Goal: Task Accomplishment & Management: Manage account settings

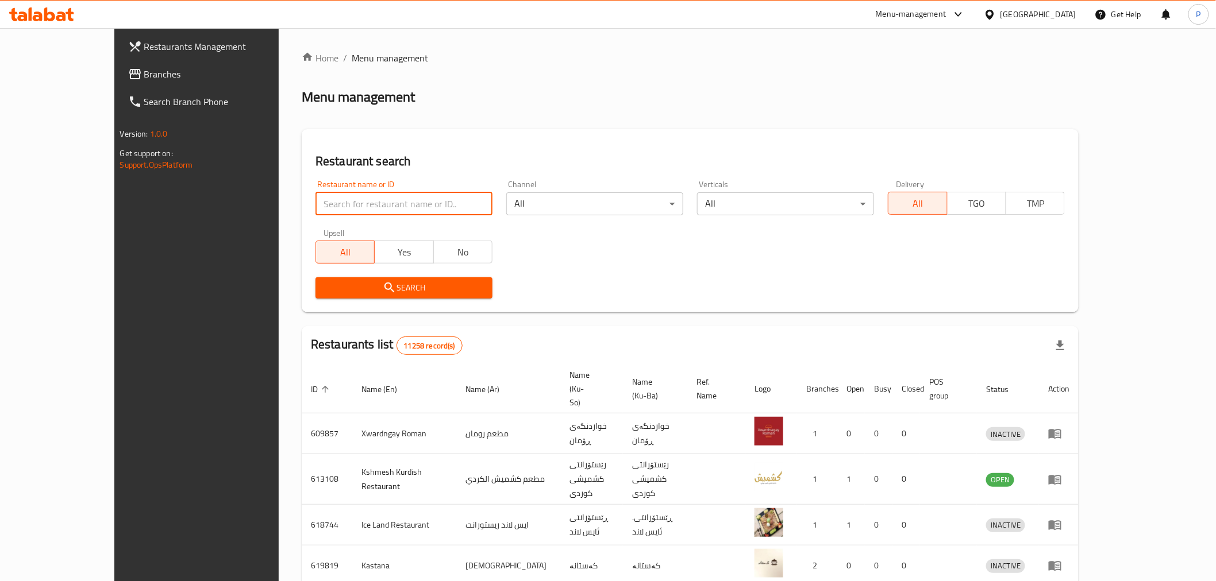
click at [329, 197] on input "search" at bounding box center [403, 203] width 177 height 23
type input "[PERSON_NAME]"
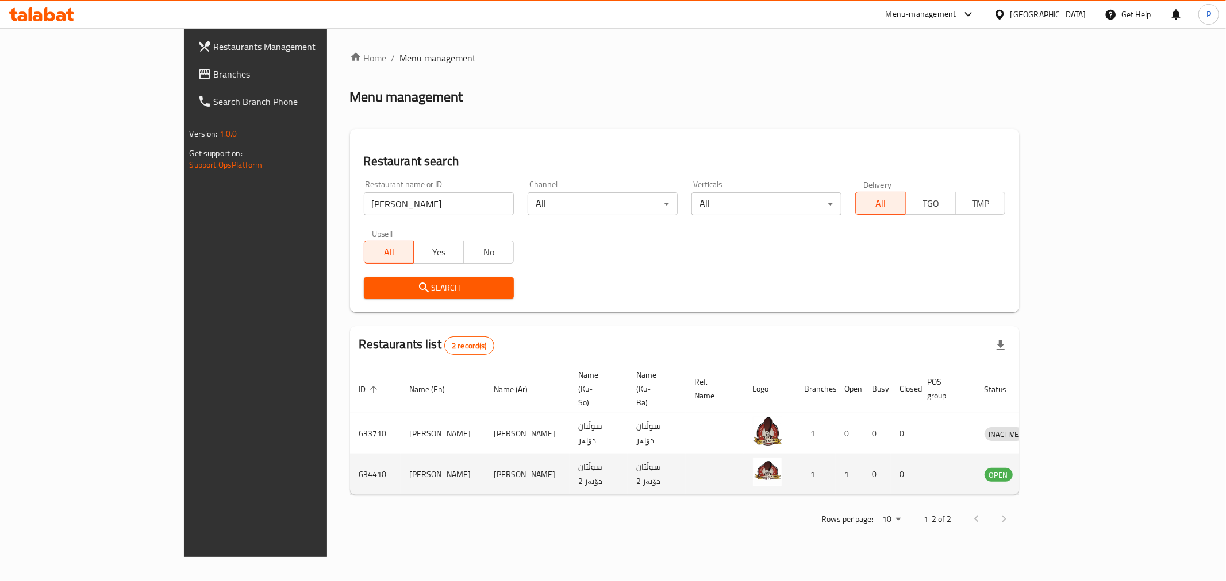
click at [1077, 454] on td "enhanced table" at bounding box center [1057, 474] width 40 height 41
click at [1059, 471] on icon "enhanced table" at bounding box center [1053, 476] width 13 height 10
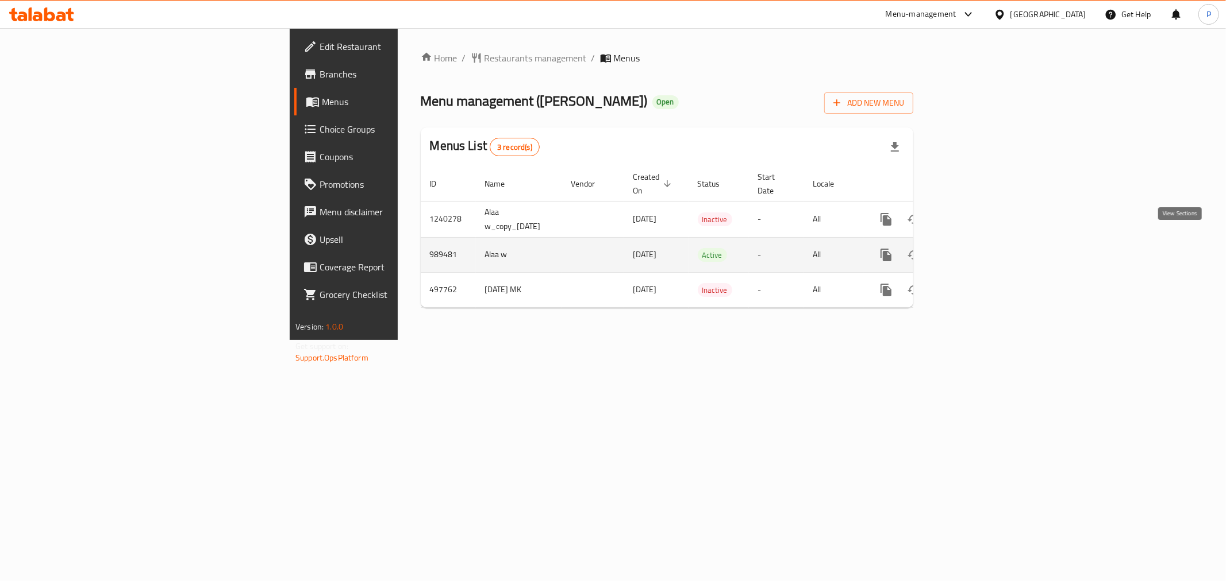
click at [976, 248] on icon "enhanced table" at bounding box center [969, 255] width 14 height 14
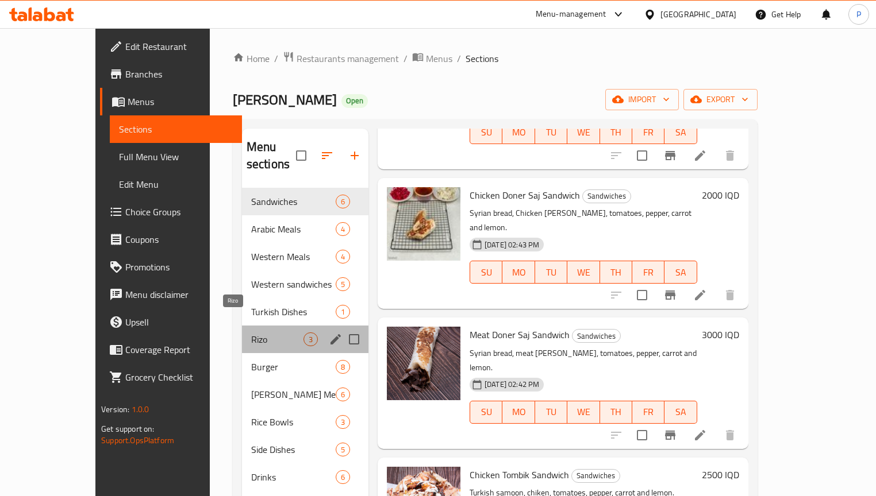
click at [251, 333] on span "Rizo" at bounding box center [277, 340] width 52 height 14
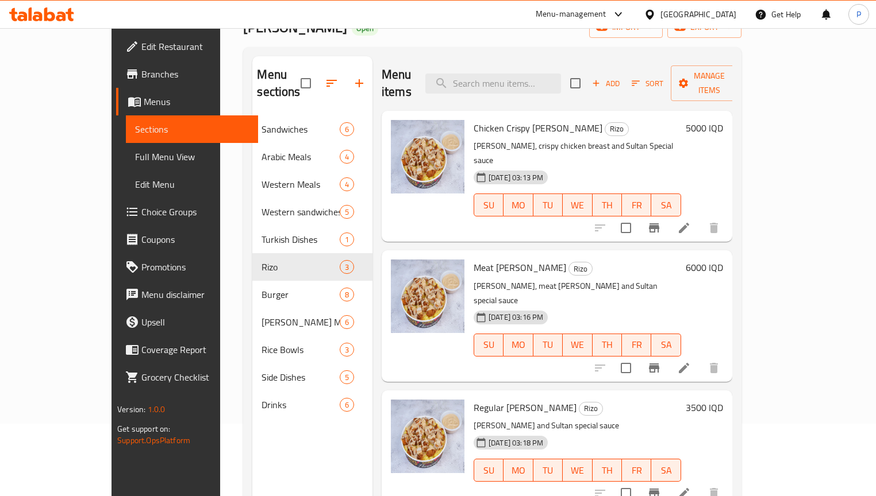
scroll to position [92, 0]
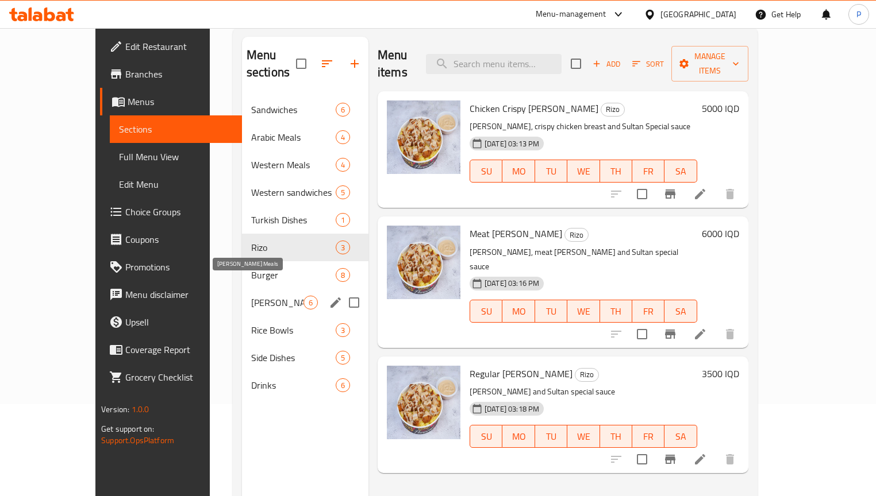
click at [251, 296] on span "[PERSON_NAME] Meals" at bounding box center [277, 303] width 52 height 14
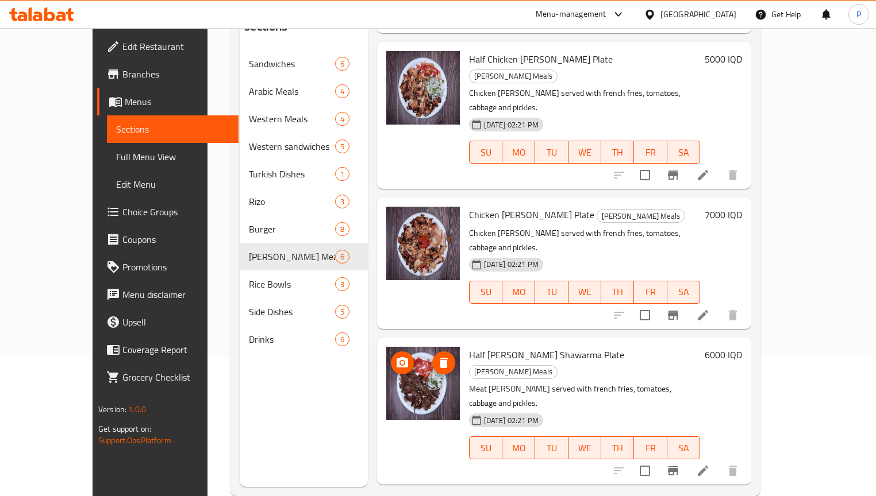
scroll to position [285, 0]
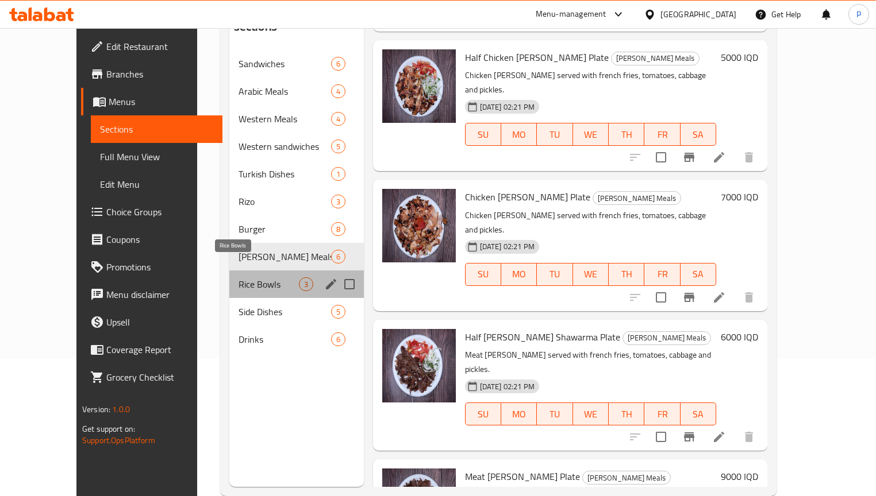
click at [238, 278] on span "Rice Bowls" at bounding box center [268, 285] width 60 height 14
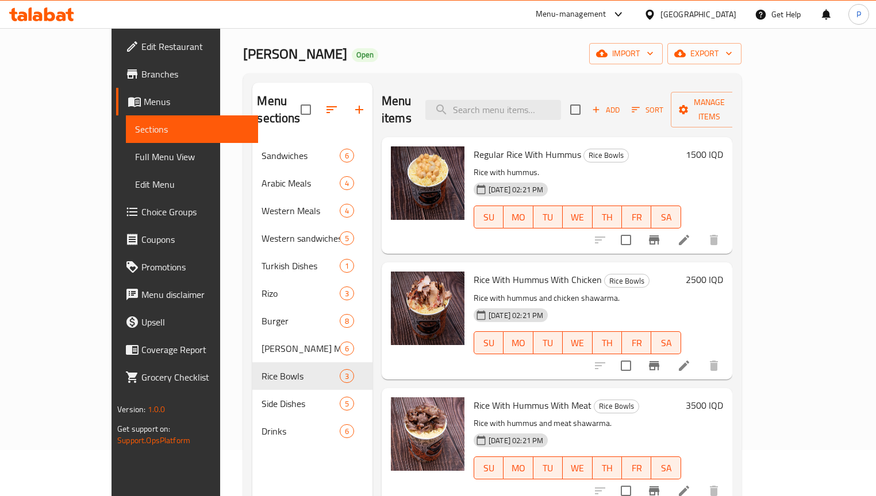
scroll to position [92, 0]
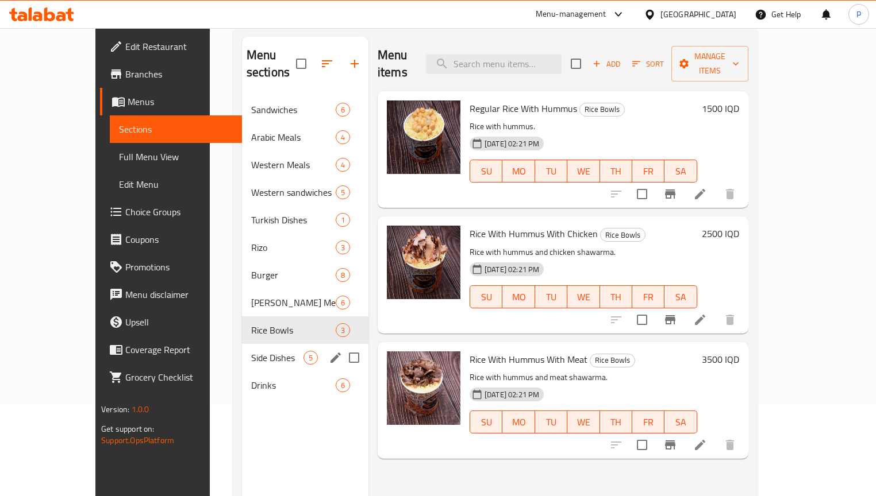
click at [242, 350] on div "Side Dishes 5" at bounding box center [305, 358] width 126 height 28
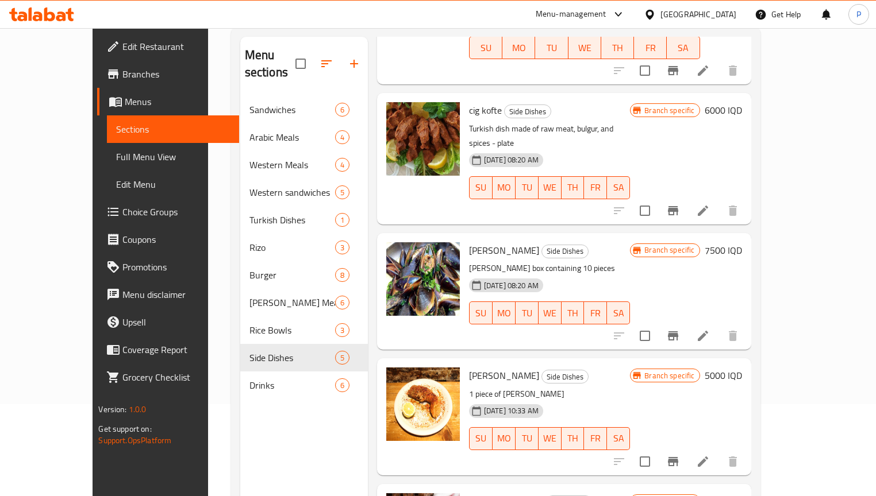
scroll to position [160, 0]
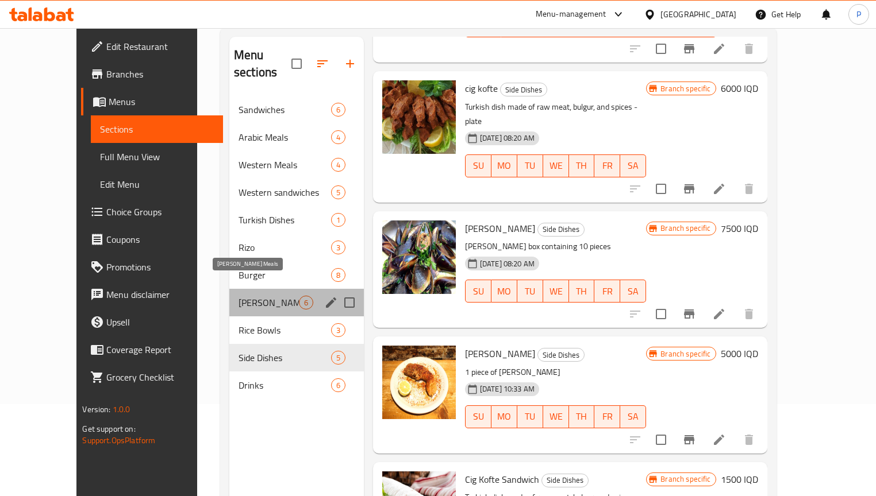
click at [241, 296] on span "[PERSON_NAME] Meals" at bounding box center [268, 303] width 60 height 14
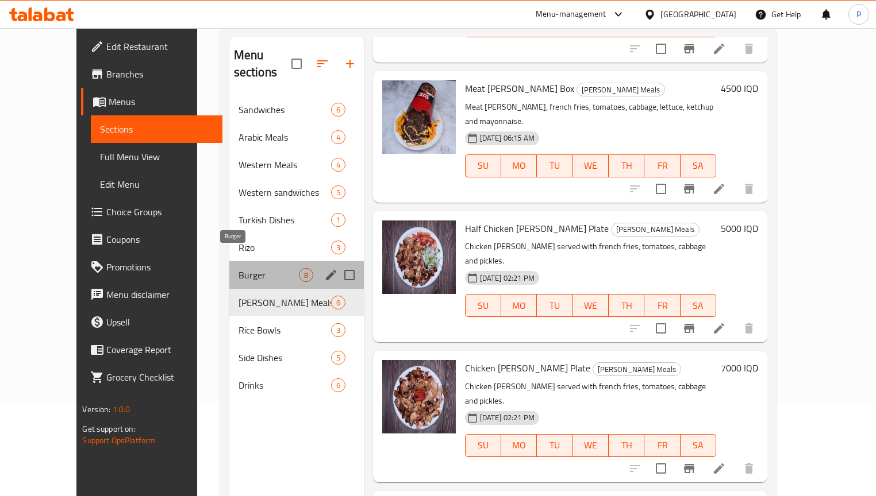
click at [238, 268] on span "Burger" at bounding box center [268, 275] width 60 height 14
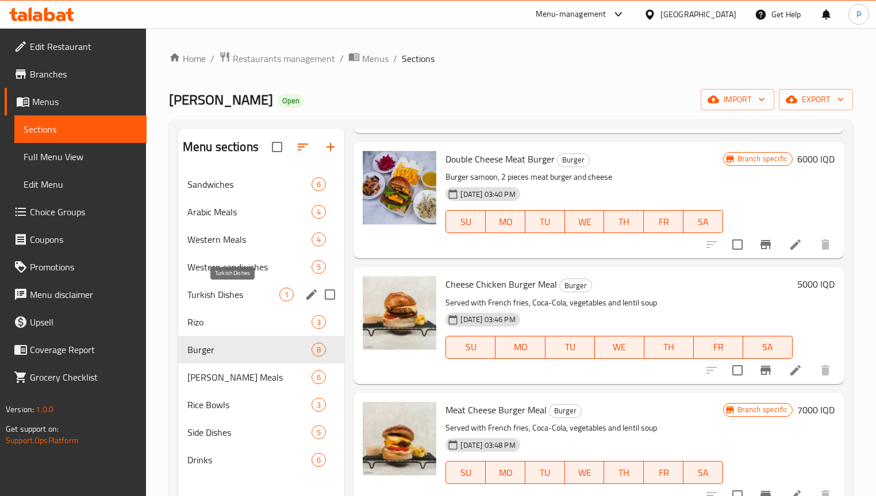
click at [242, 292] on span "Turkish Dishes" at bounding box center [233, 295] width 92 height 14
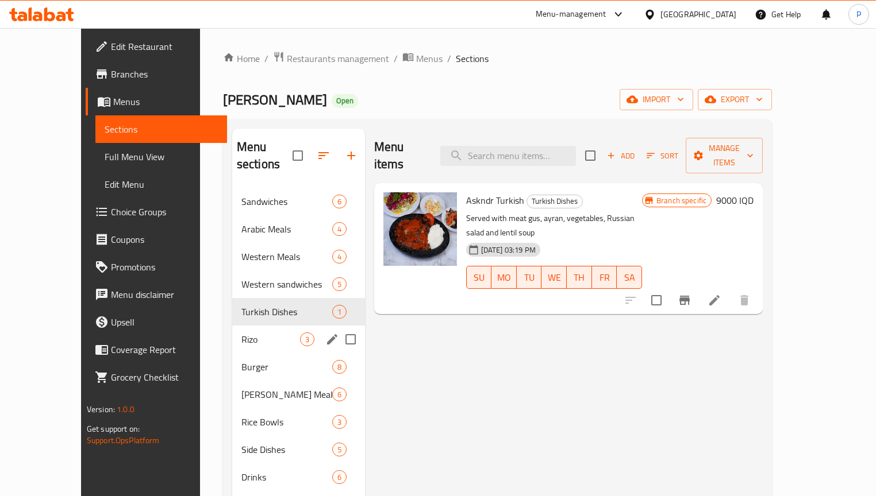
click at [232, 333] on div "Rizo 3" at bounding box center [298, 340] width 133 height 28
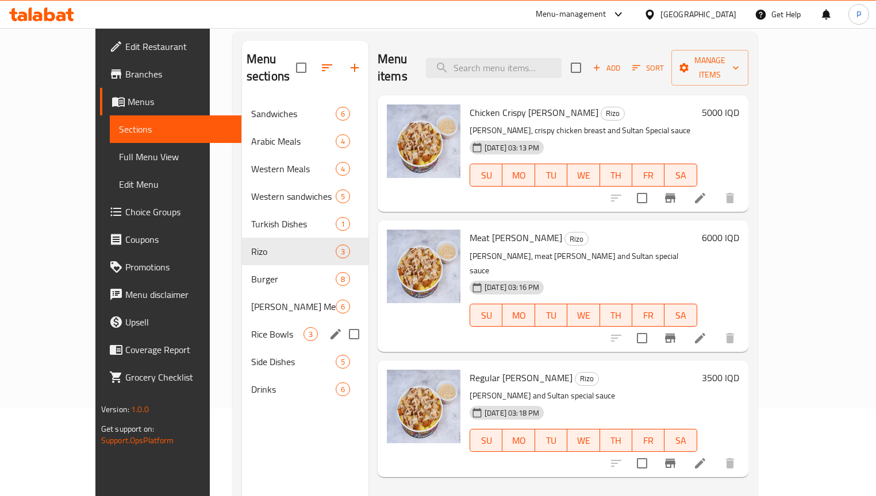
scroll to position [92, 0]
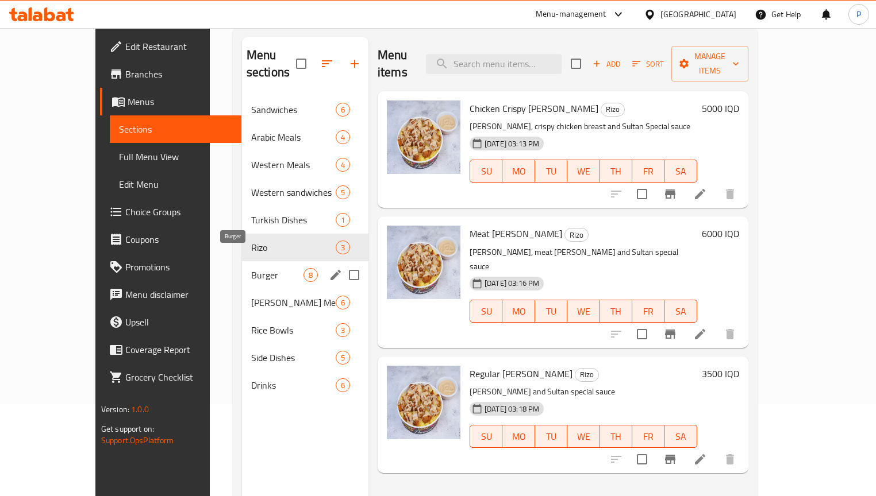
click at [251, 268] on span "Burger" at bounding box center [277, 275] width 52 height 14
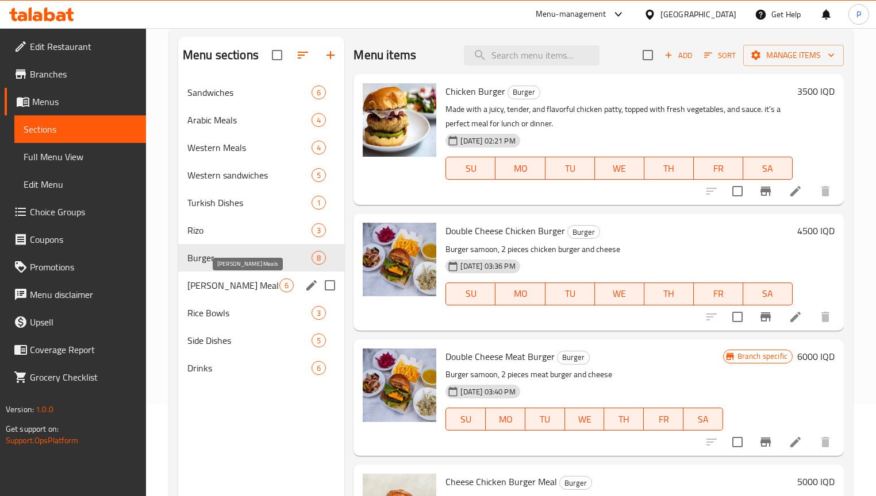
click at [228, 287] on span "[PERSON_NAME] Meals" at bounding box center [233, 286] width 92 height 14
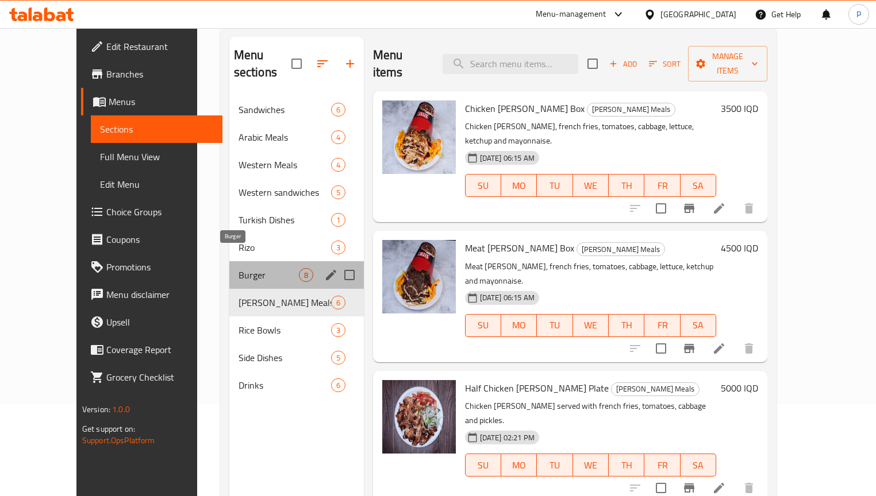
click at [251, 268] on span "Burger" at bounding box center [268, 275] width 60 height 14
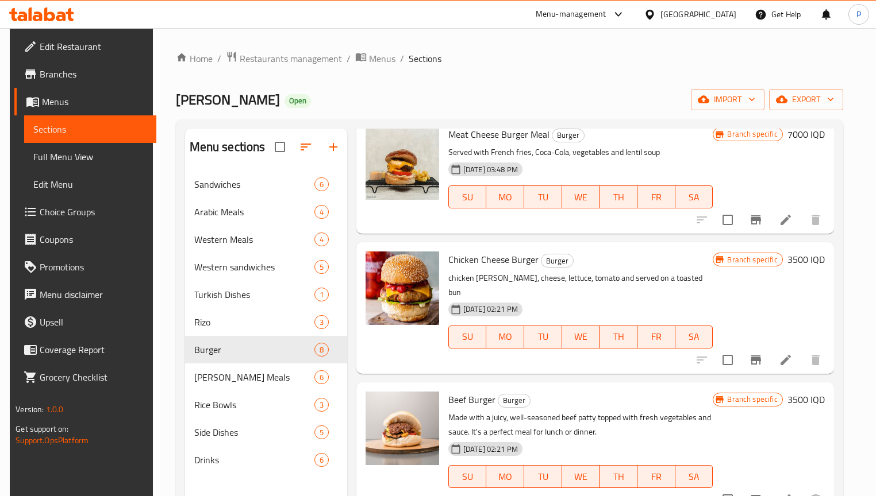
click at [356, 248] on div "Chicken Cheese Burger Burger chicken [PERSON_NAME], cheese, lettuce, tomato and…" at bounding box center [594, 307] width 477 height 131
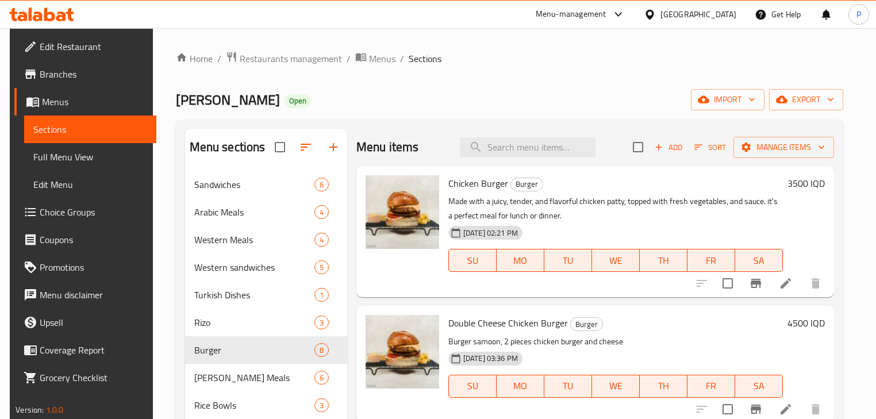
scroll to position [46, 0]
